Goal: Find specific page/section: Find specific page/section

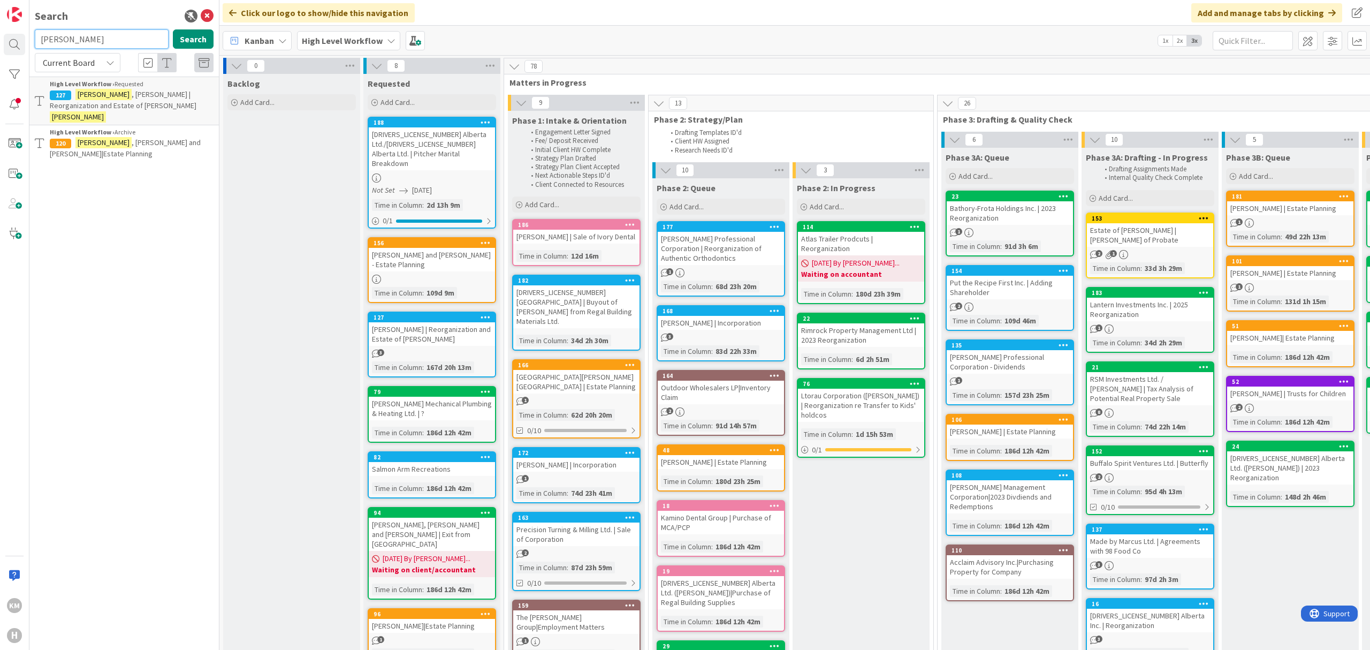
click at [76, 43] on input "[PERSON_NAME]" at bounding box center [102, 38] width 134 height 19
click at [76, 43] on input "storiwick" at bounding box center [102, 38] width 134 height 19
type input "storwick"
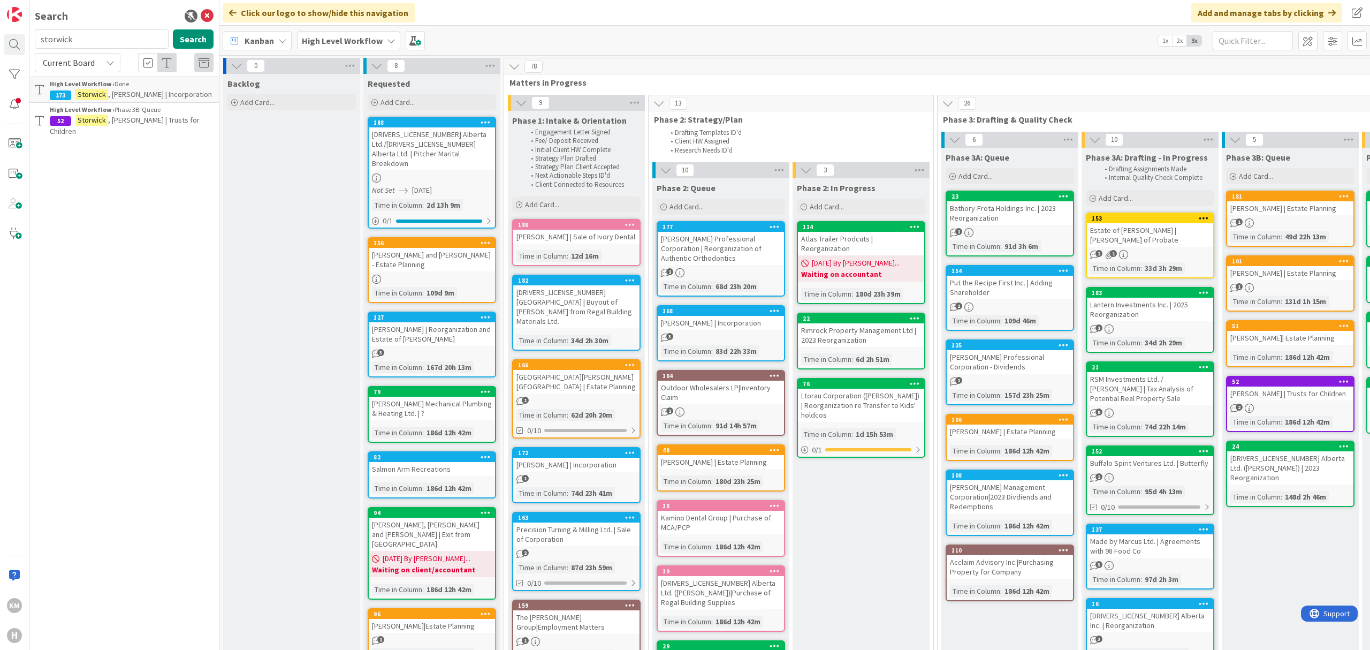
click at [127, 115] on p "[PERSON_NAME] | Trusts for Children" at bounding box center [132, 126] width 164 height 22
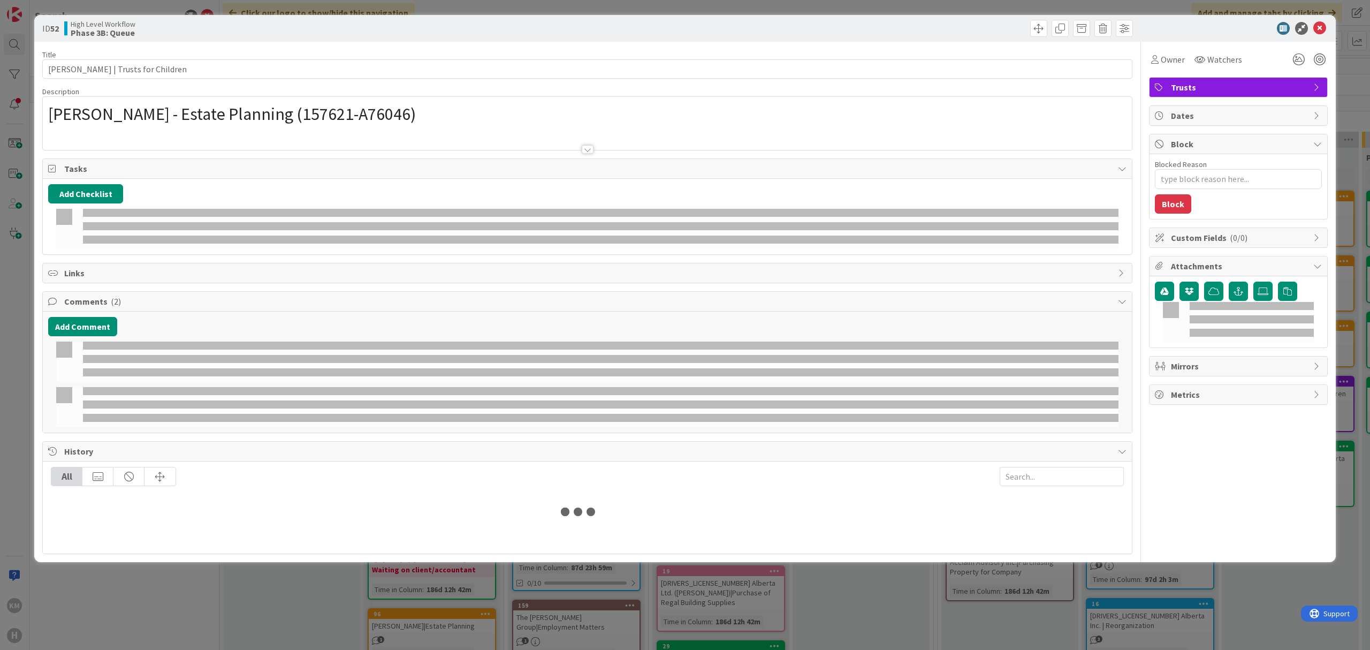
type textarea "x"
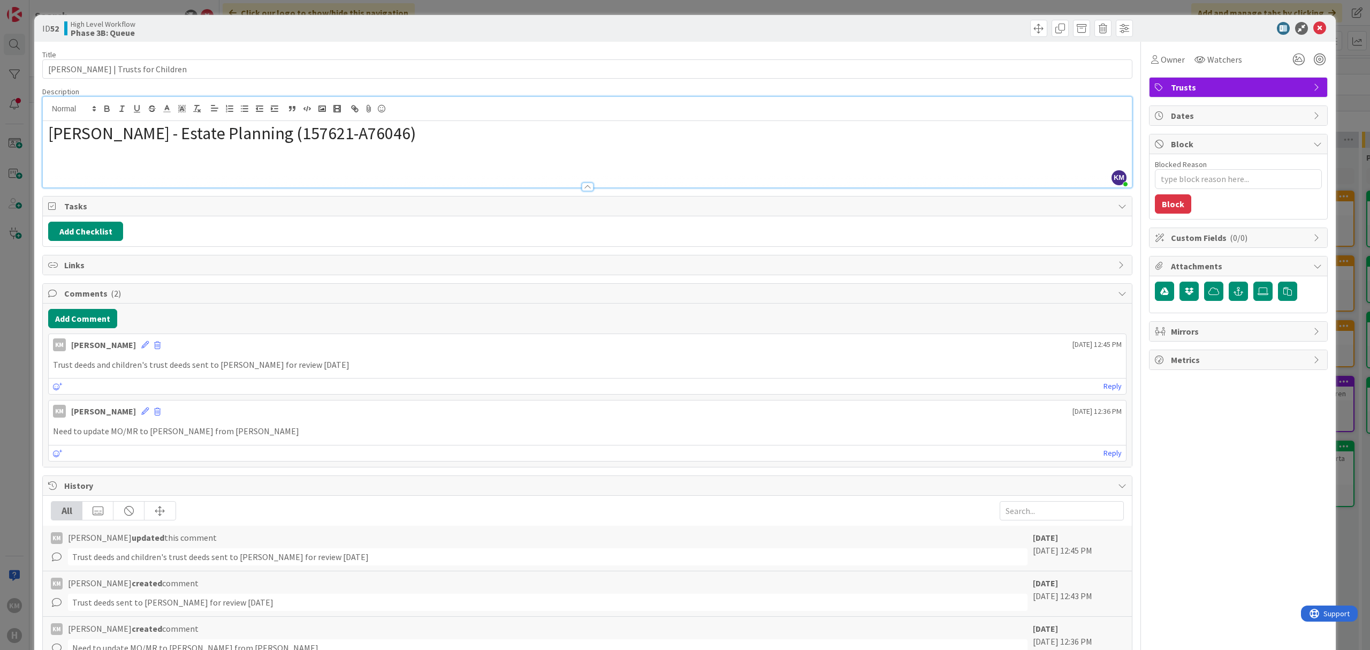
drag, startPoint x: 414, startPoint y: 118, endPoint x: 363, endPoint y: 127, distance: 52.2
click at [363, 127] on span "[PERSON_NAME] - Estate Planning (157621-A76046)" at bounding box center [232, 133] width 368 height 21
copy span "A76046"
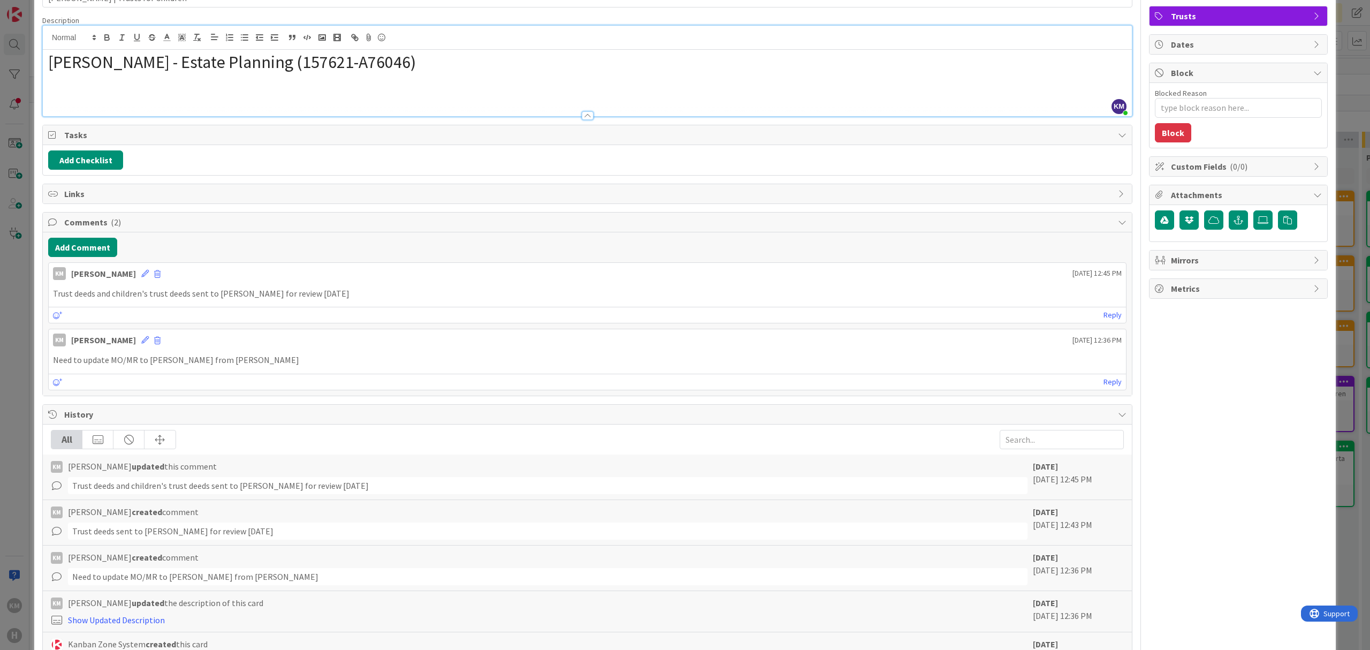
scroll to position [124, 0]
